Goal: Navigation & Orientation: Find specific page/section

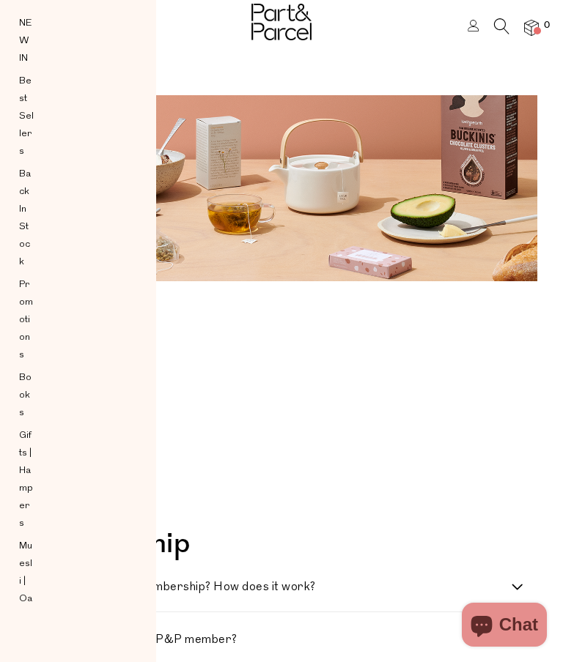
click at [495, 32] on icon at bounding box center [501, 26] width 15 height 16
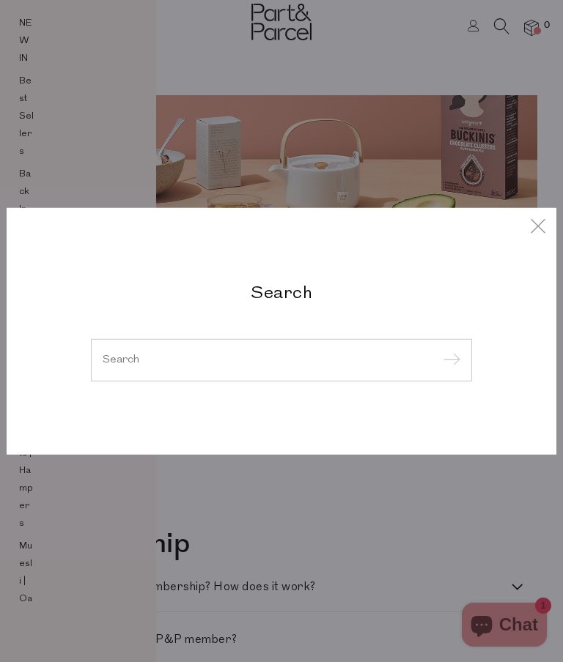
click at [199, 355] on input "search" at bounding box center [282, 360] width 358 height 11
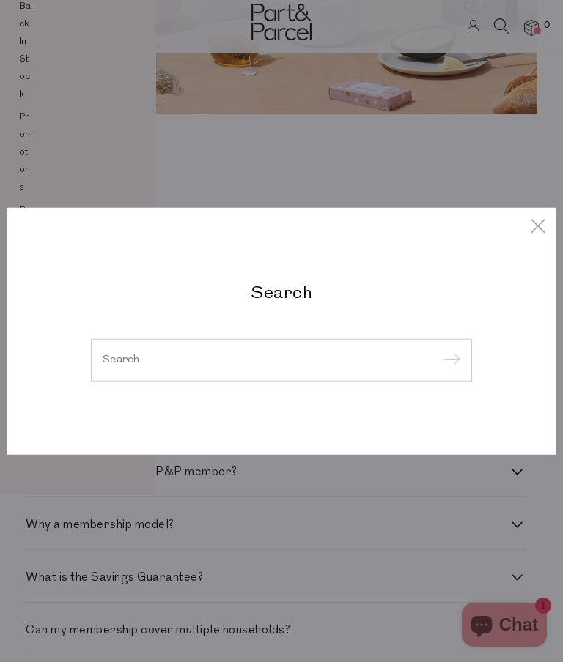
click at [125, 339] on div "Search" at bounding box center [281, 331] width 403 height 100
click at [107, 363] on input "search" at bounding box center [282, 360] width 358 height 11
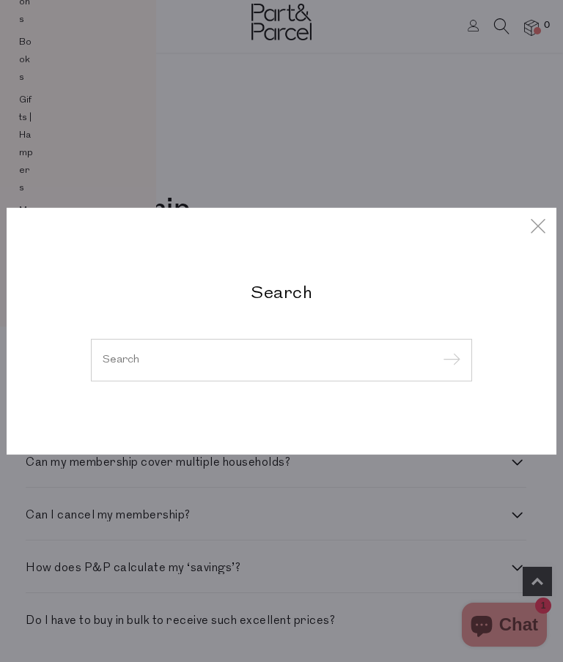
click at [111, 363] on input "search" at bounding box center [282, 360] width 358 height 11
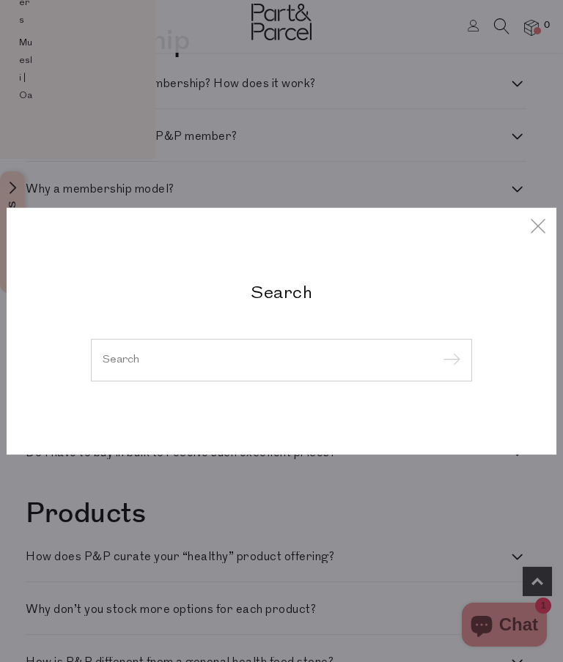
click at [122, 365] on input "search" at bounding box center [282, 360] width 358 height 11
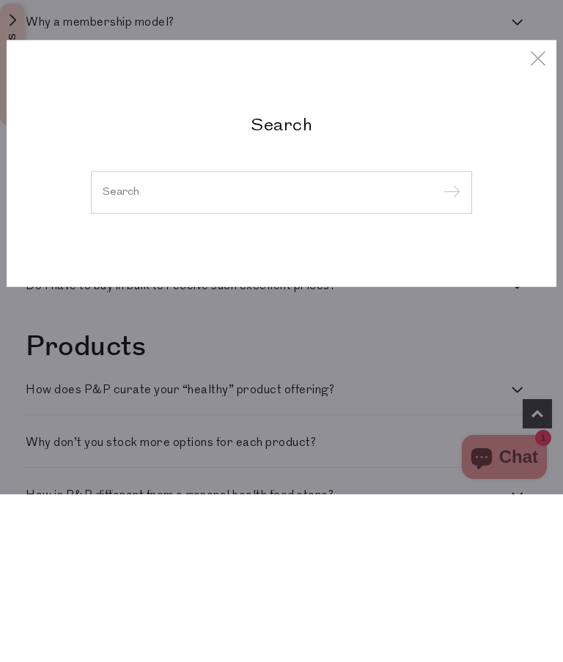
scroll to position [671, 0]
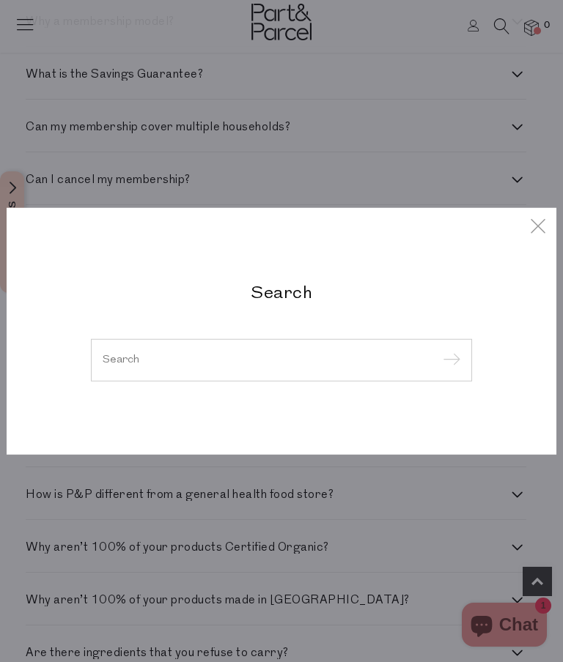
click at [106, 155] on div "Search" at bounding box center [281, 331] width 563 height 662
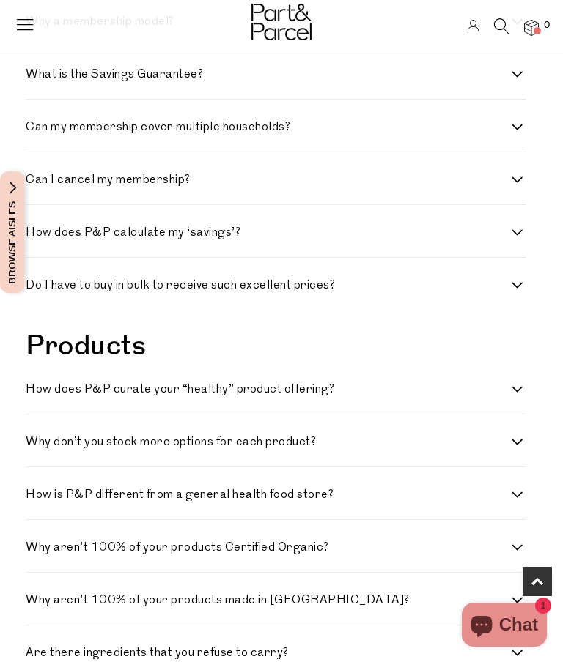
click at [281, 39] on img at bounding box center [281, 22] width 60 height 37
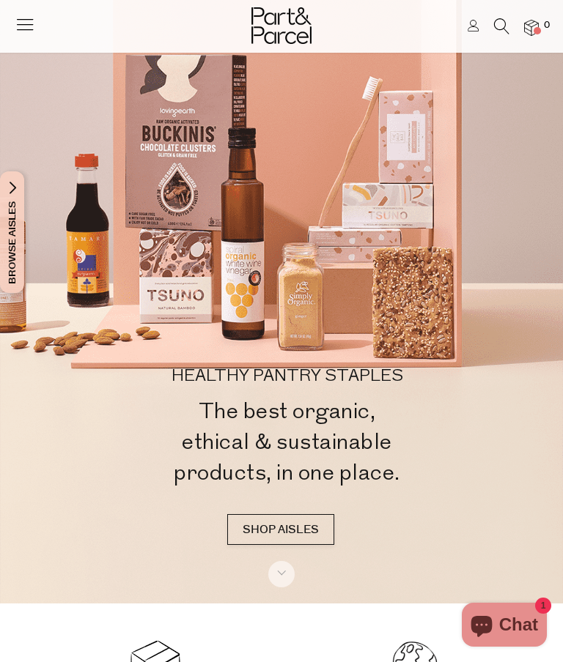
click at [267, 545] on link "SHOP AISLES" at bounding box center [280, 529] width 107 height 31
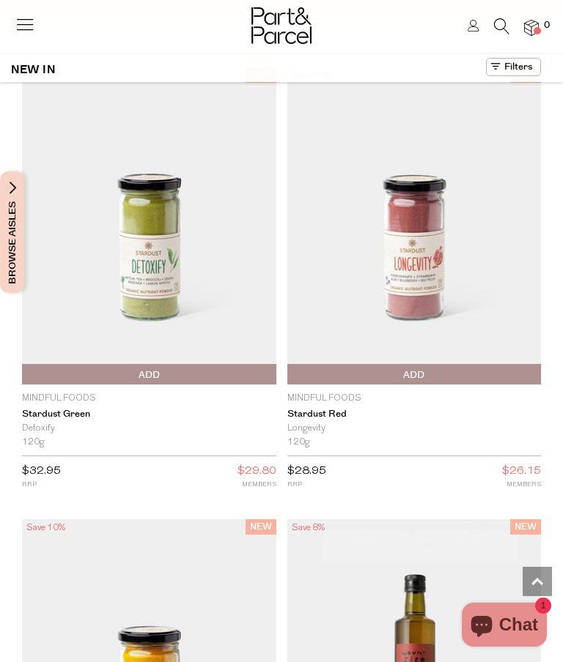
scroll to position [1471, 0]
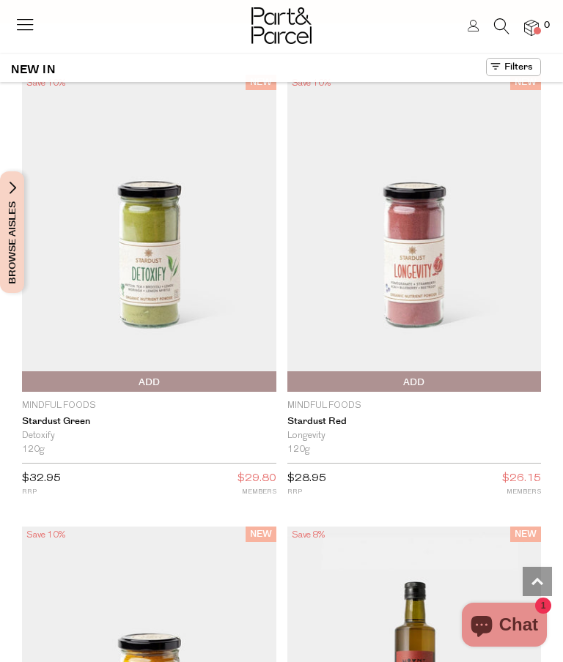
click at [528, 76] on button at bounding box center [513, 67] width 55 height 18
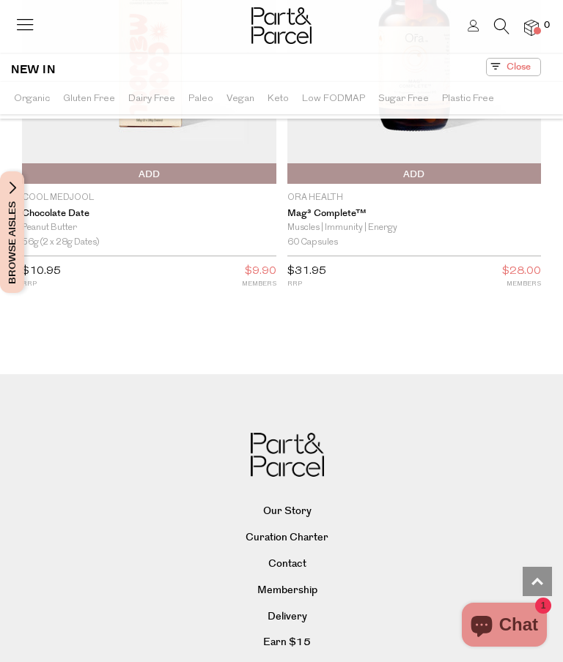
scroll to position [4348, 0]
